Goal: Information Seeking & Learning: Learn about a topic

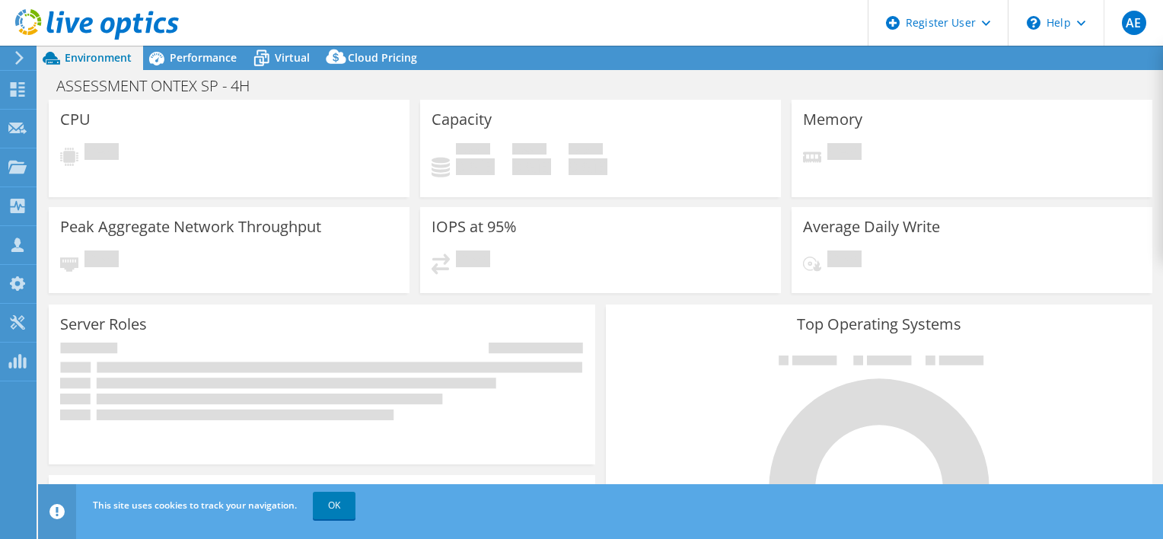
select select "USD"
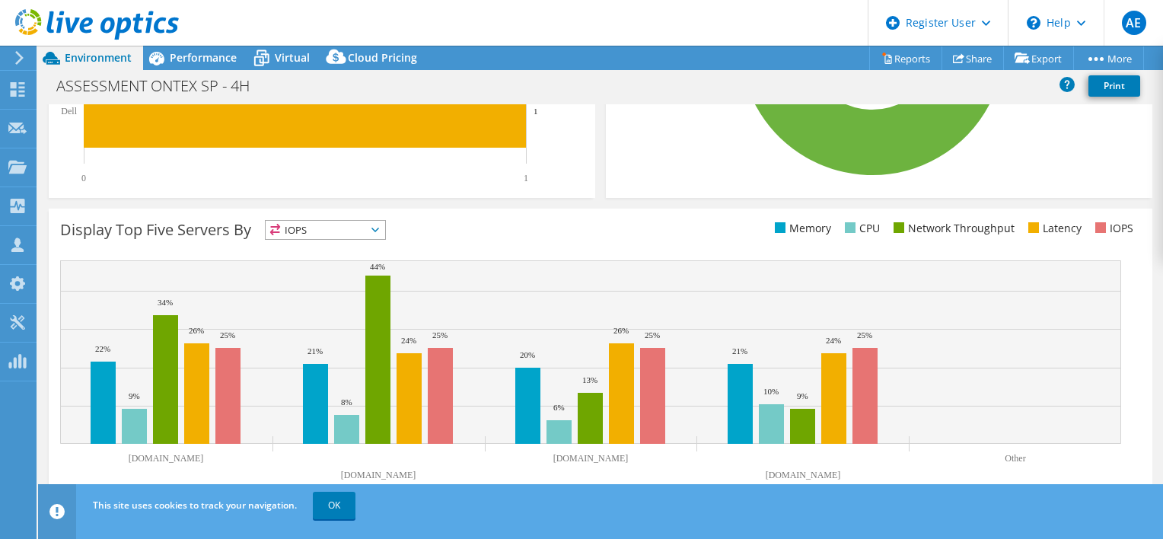
scroll to position [476, 0]
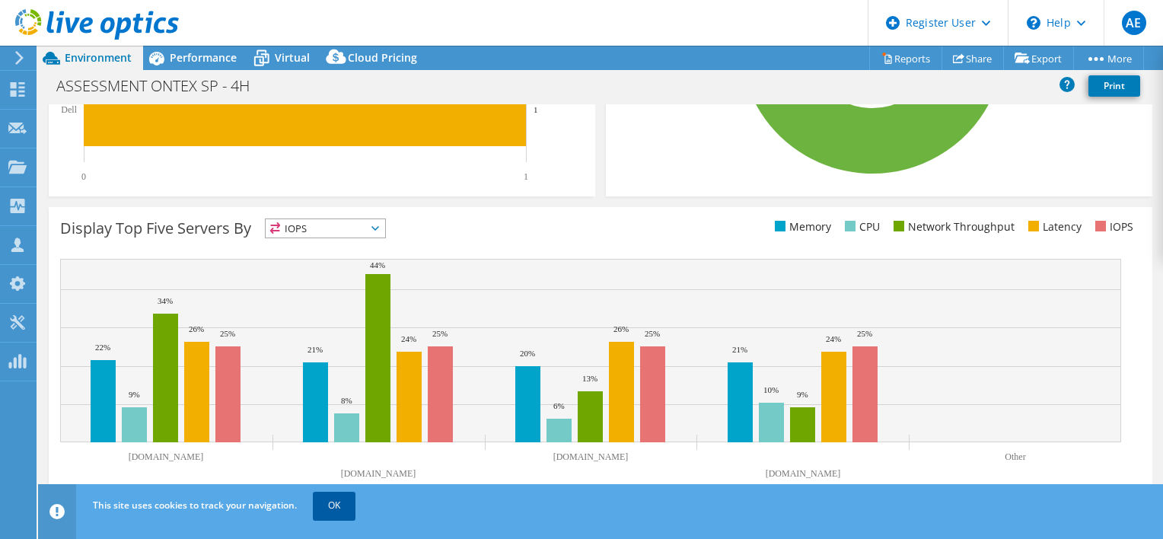
click at [330, 514] on link "OK" at bounding box center [334, 505] width 43 height 27
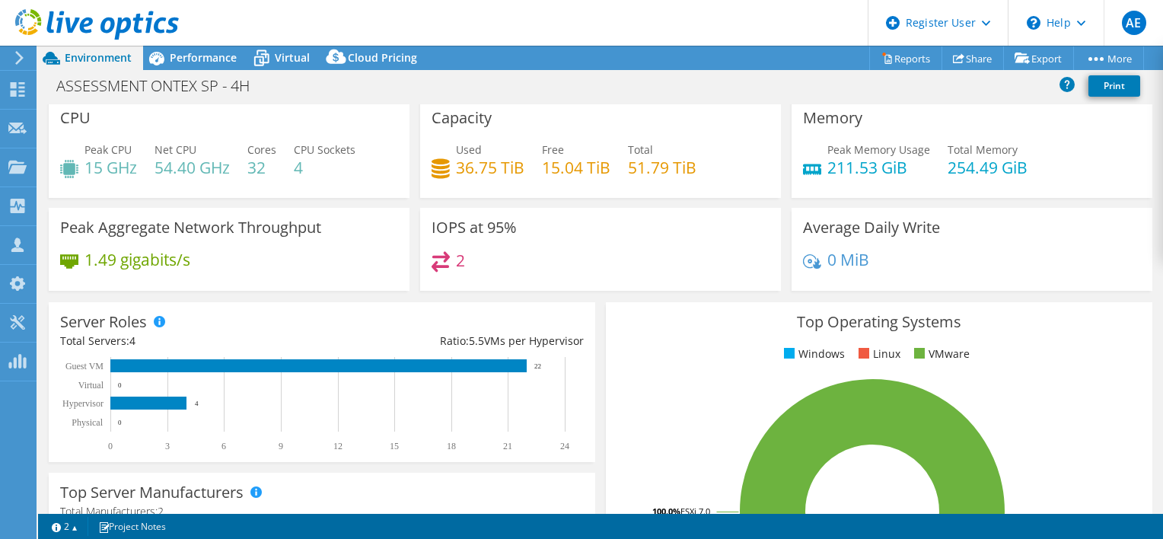
scroll to position [0, 0]
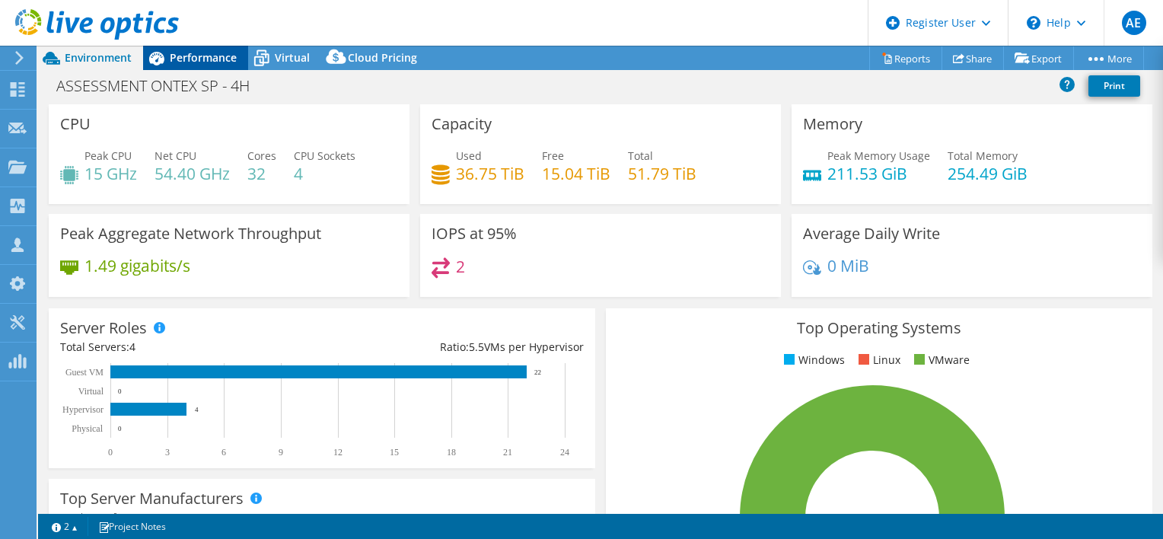
click at [174, 63] on span "Performance" at bounding box center [203, 57] width 67 height 14
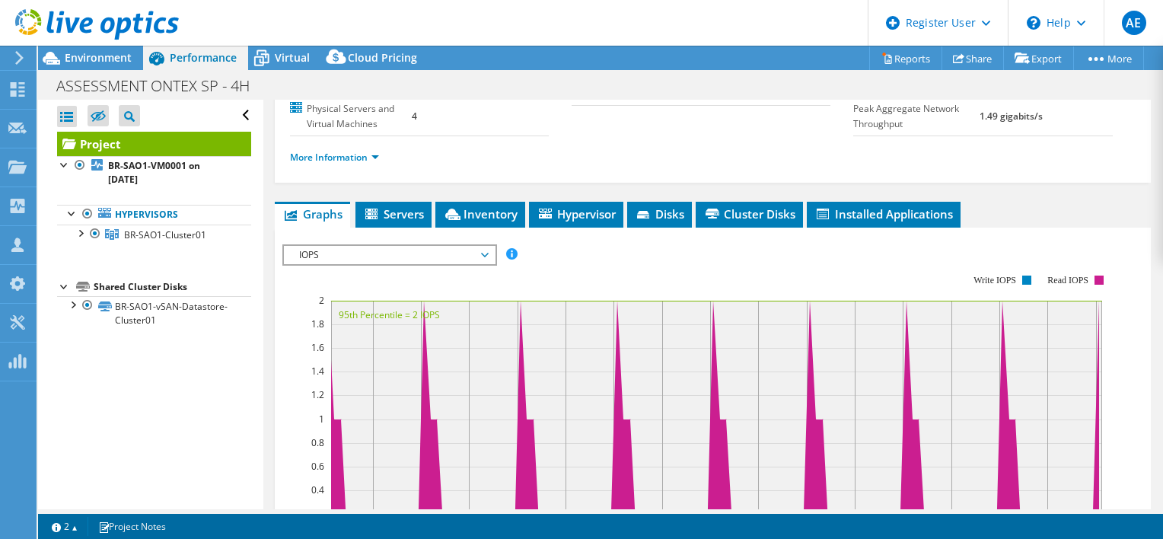
scroll to position [228, 0]
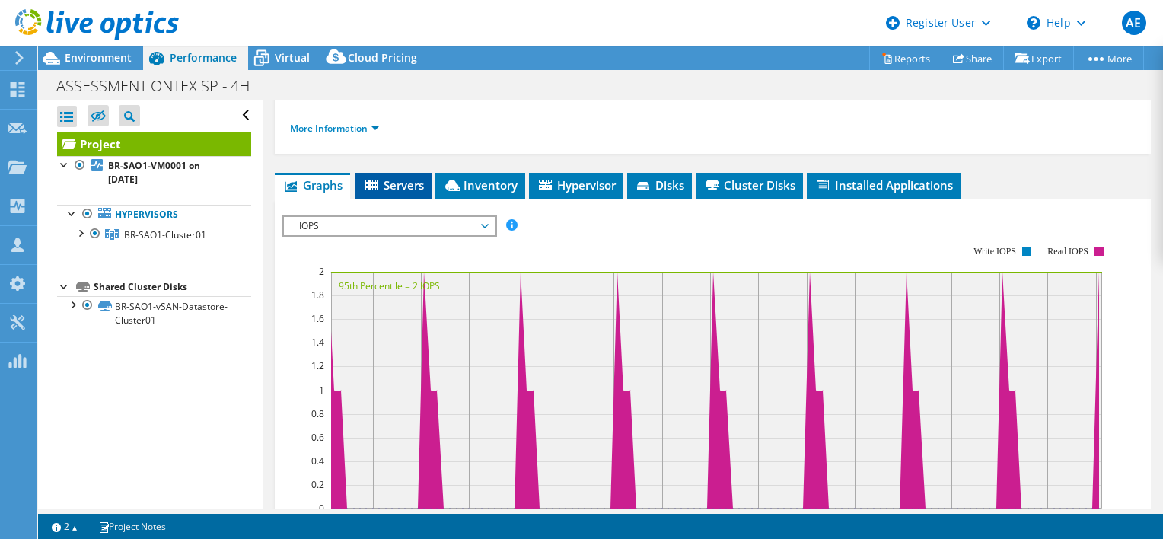
click at [380, 173] on li "Servers" at bounding box center [393, 186] width 76 height 26
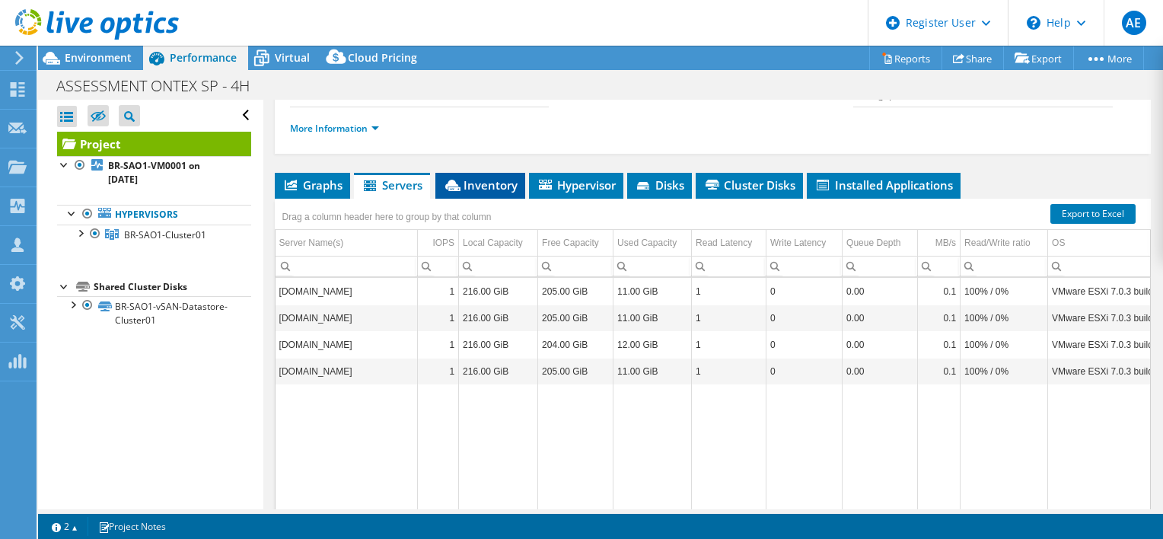
click at [492, 180] on span "Inventory" at bounding box center [480, 184] width 75 height 15
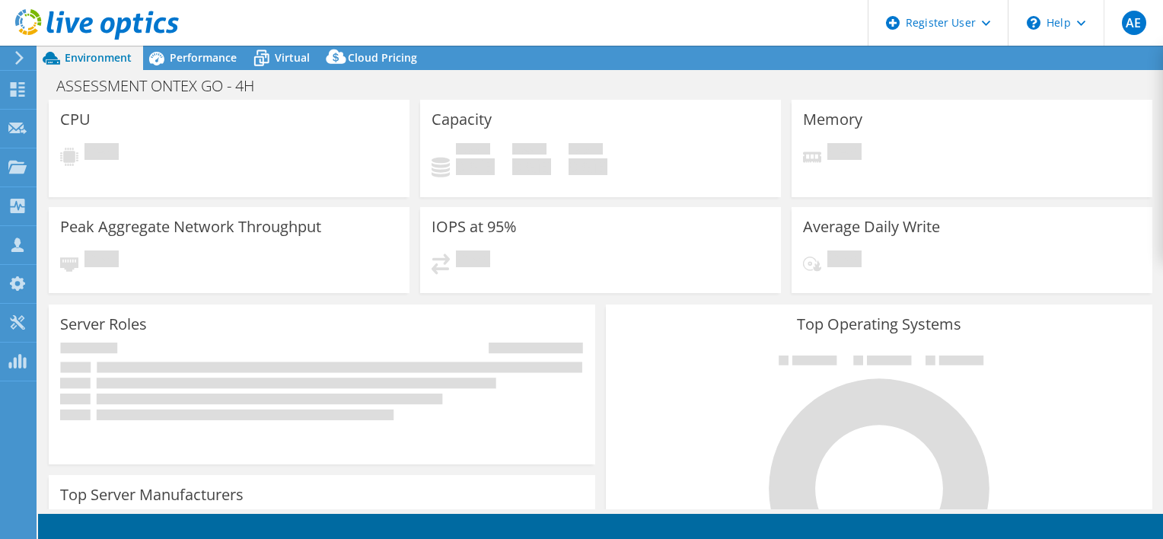
select select "USD"
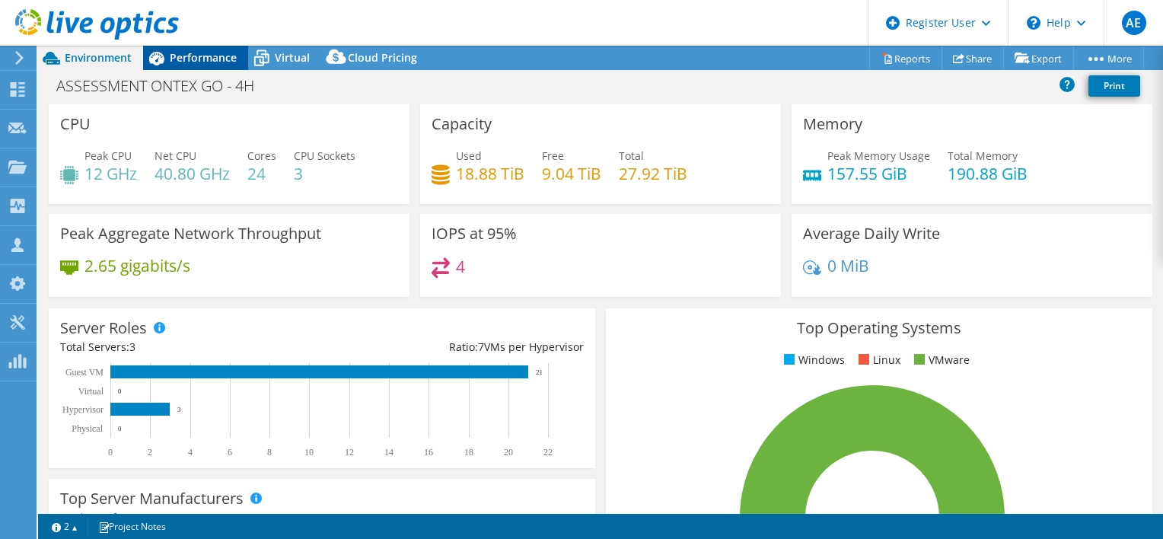
click at [196, 65] on div "Performance" at bounding box center [195, 58] width 105 height 24
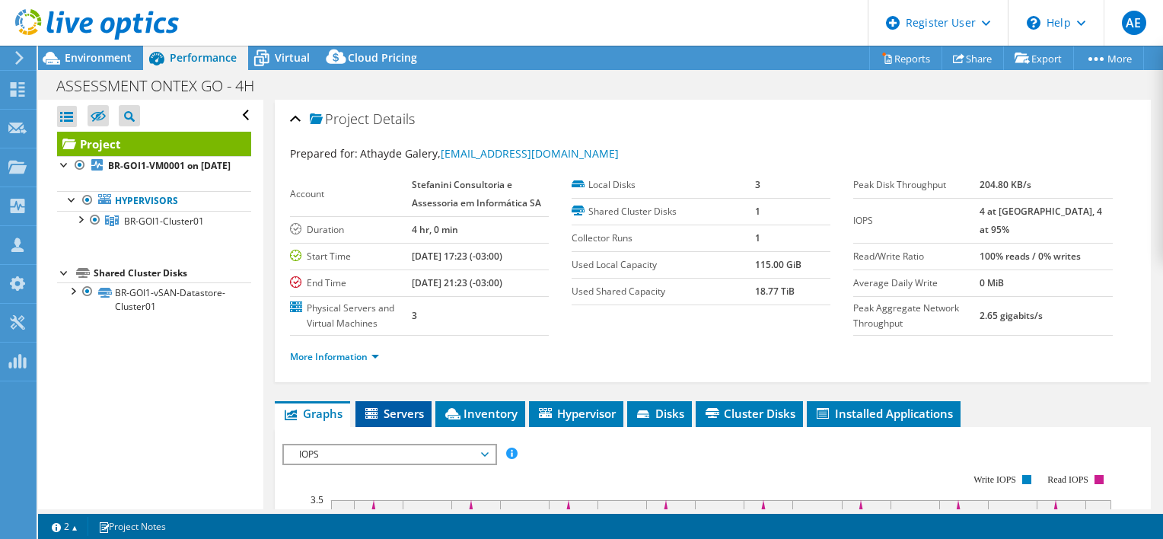
click at [403, 406] on span "Servers" at bounding box center [393, 413] width 61 height 15
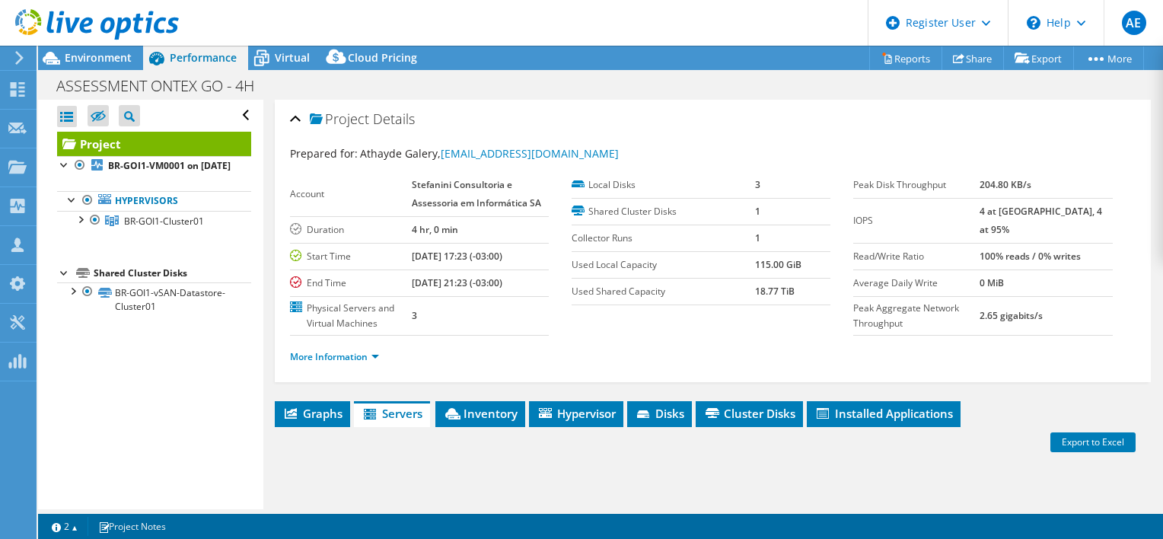
scroll to position [228, 0]
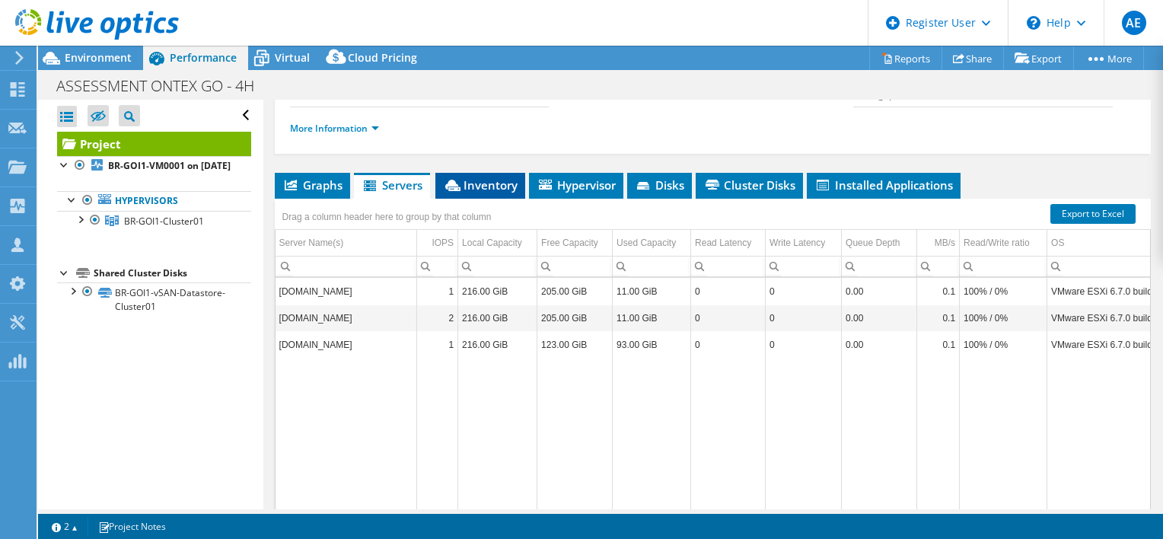
click at [497, 177] on span "Inventory" at bounding box center [480, 184] width 75 height 15
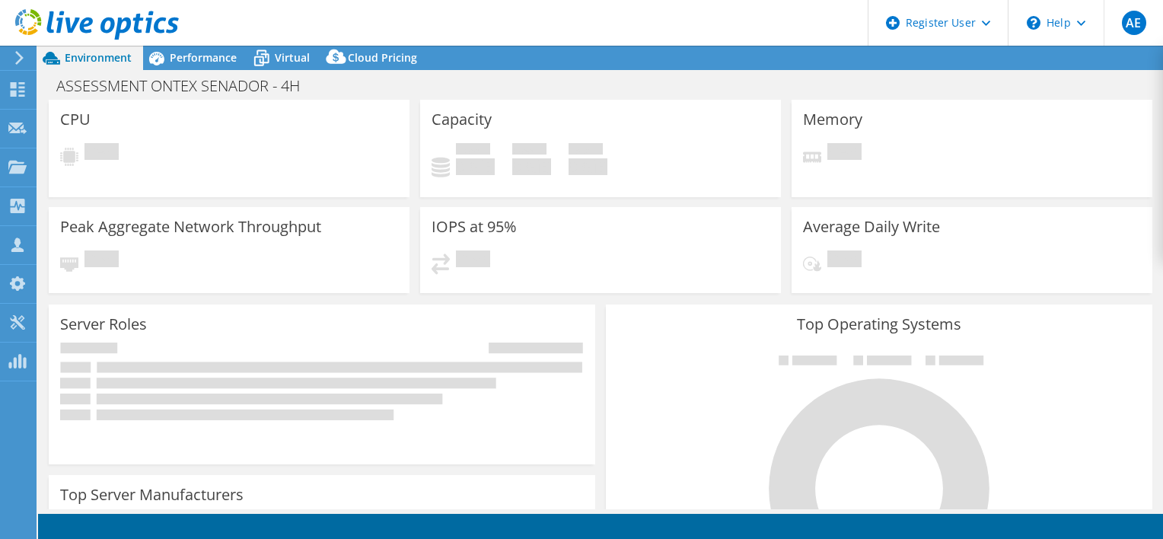
select select "USD"
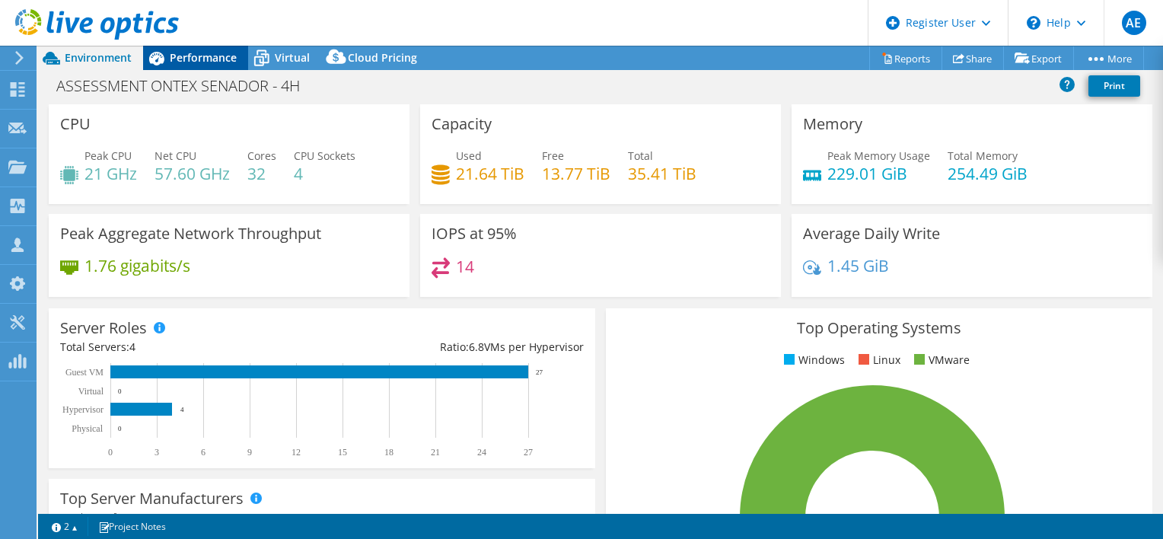
click at [178, 60] on span "Performance" at bounding box center [203, 57] width 67 height 14
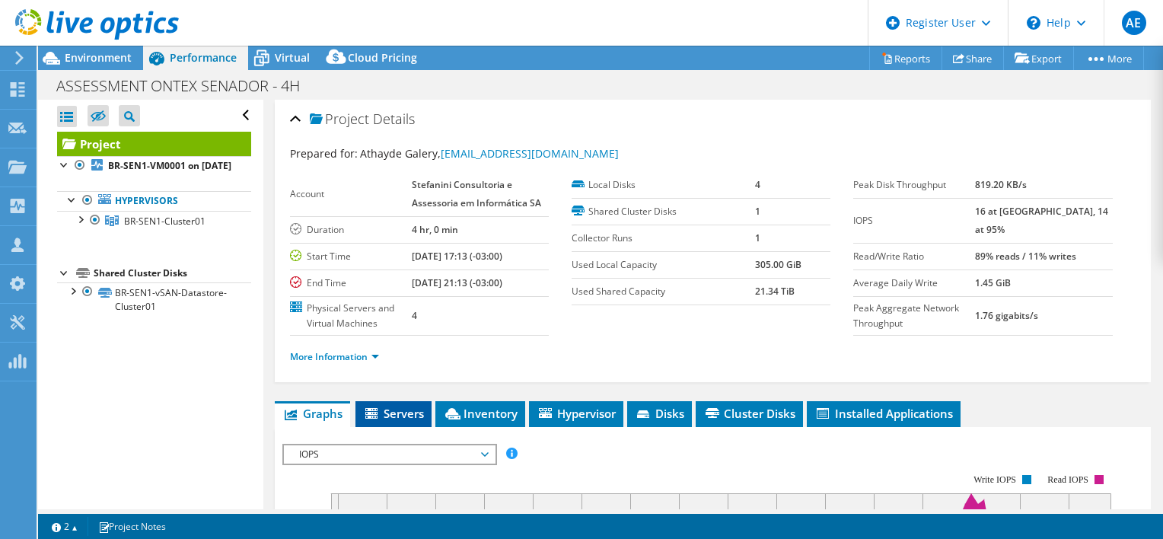
click at [399, 412] on span "Servers" at bounding box center [393, 413] width 61 height 15
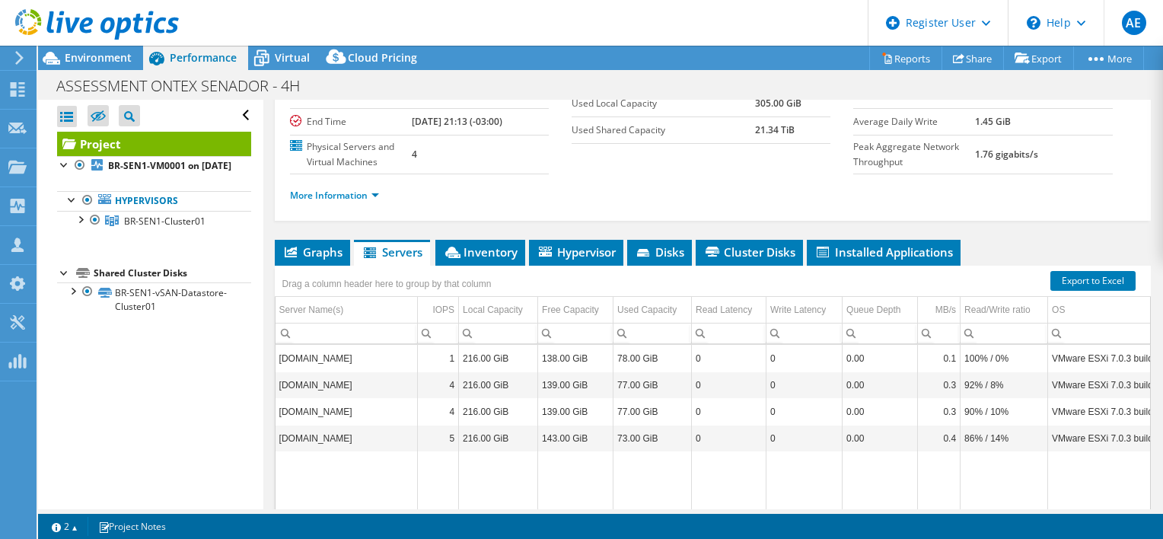
scroll to position [228, 0]
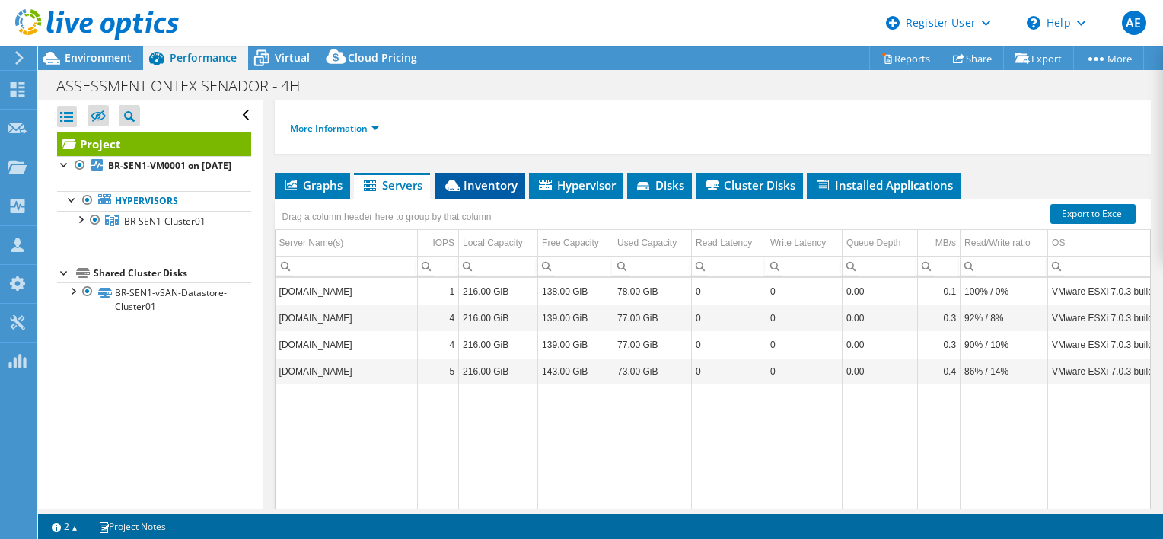
click at [484, 173] on li "Inventory" at bounding box center [480, 186] width 90 height 26
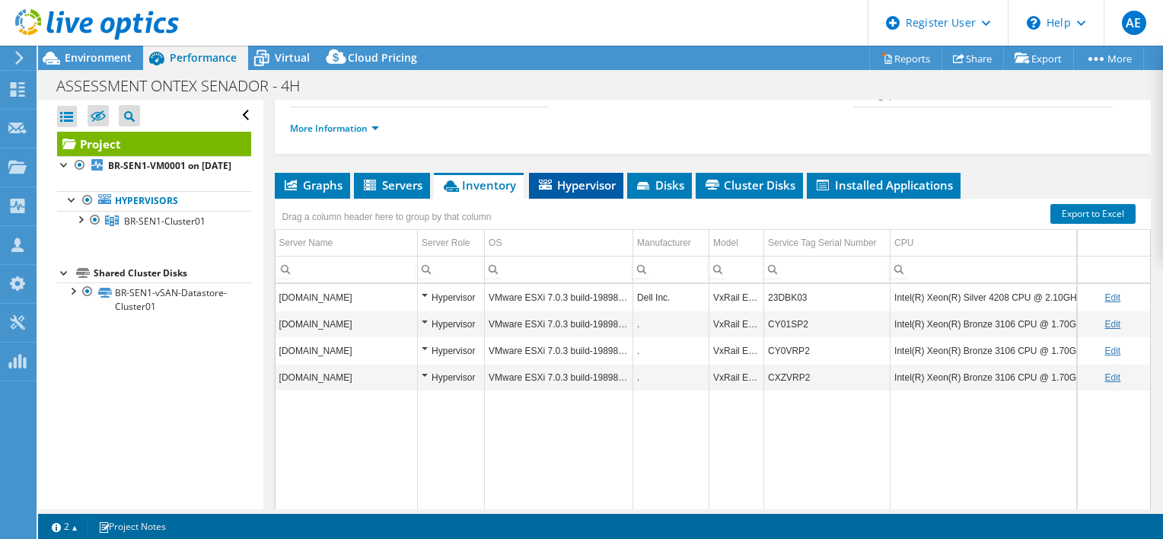
click at [563, 186] on span "Hypervisor" at bounding box center [575, 184] width 79 height 15
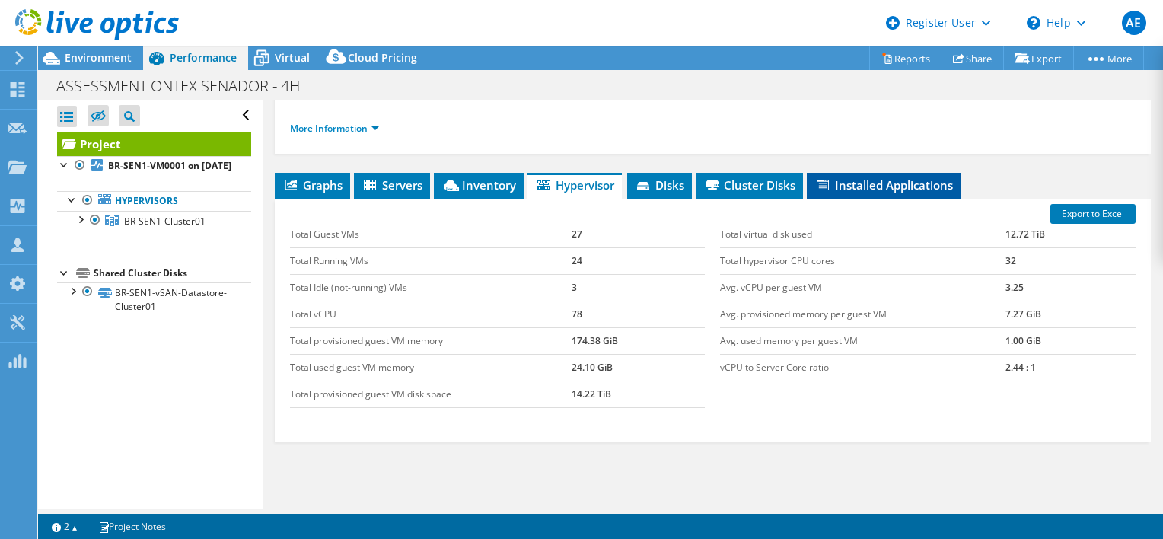
click at [847, 173] on li "Installed Applications" at bounding box center [884, 186] width 154 height 26
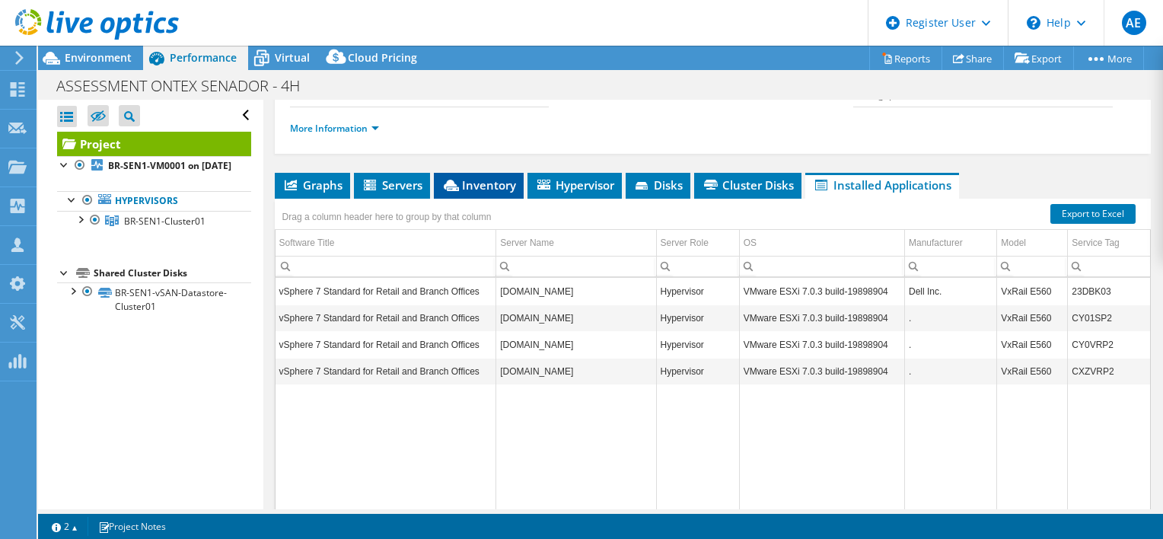
click at [506, 178] on span "Inventory" at bounding box center [478, 184] width 75 height 15
